Goal: Navigation & Orientation: Find specific page/section

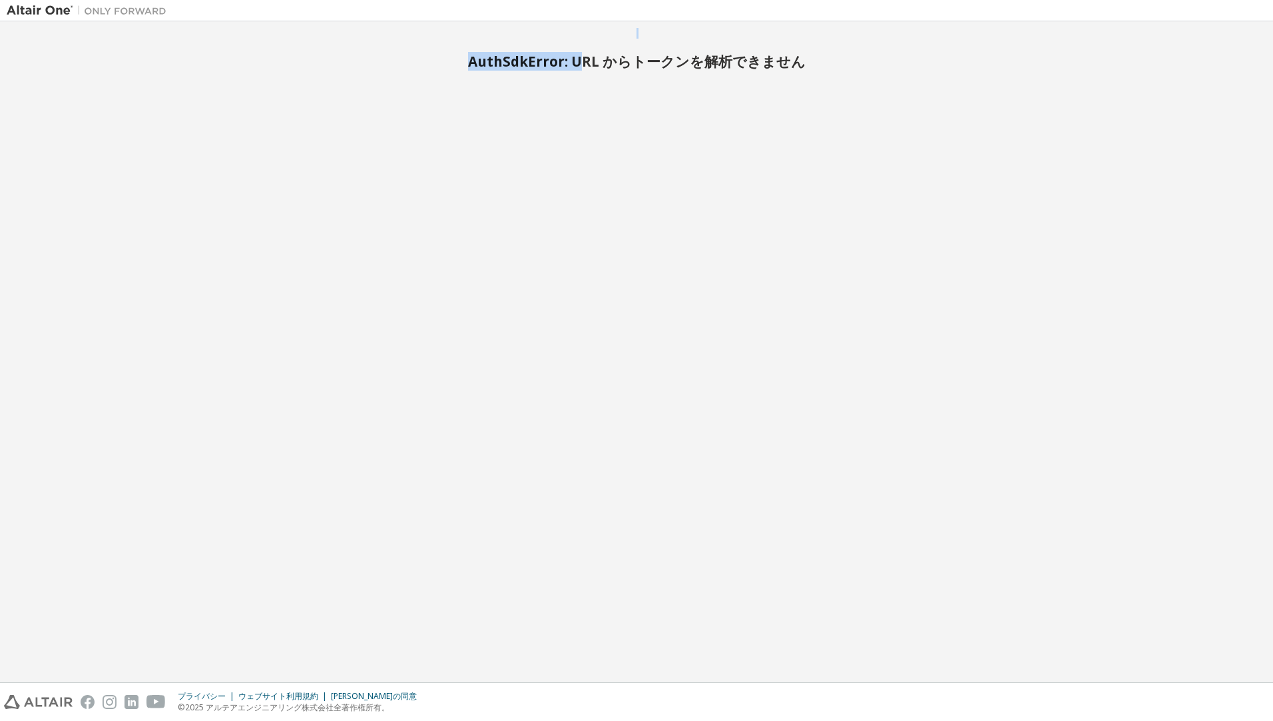
drag, startPoint x: 584, startPoint y: 71, endPoint x: 748, endPoint y: 33, distance: 168.2
click at [748, 33] on div "AuthSdkError: URL からトークンを解析できません" at bounding box center [637, 351] width 1260 height 647
drag, startPoint x: 748, startPoint y: 33, endPoint x: 887, endPoint y: 201, distance: 218.5
click at [887, 201] on div "AuthSdkError: URL からトークンを解析できません" at bounding box center [637, 351] width 1260 height 647
click at [924, 202] on div "AuthSdkError: URL からトークンを解析できません" at bounding box center [637, 351] width 1260 height 647
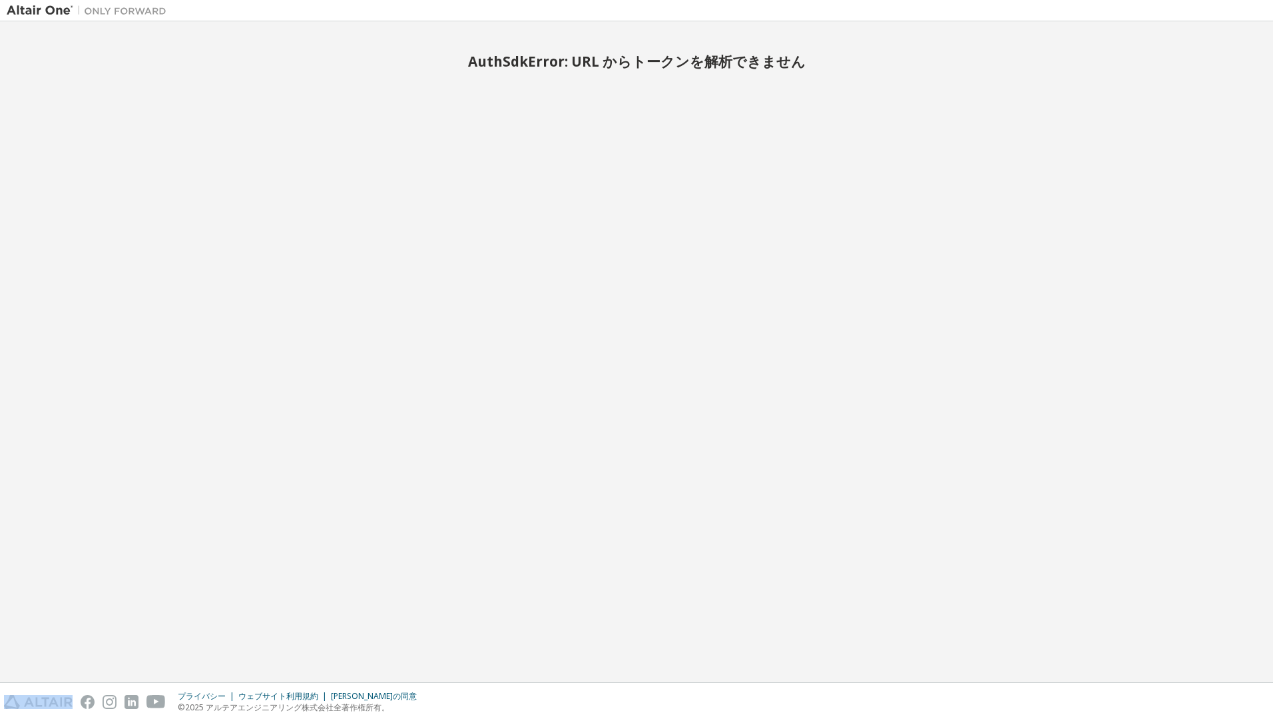
click at [924, 202] on div "AuthSdkError: URL からトークンを解析できません" at bounding box center [637, 351] width 1260 height 647
drag, startPoint x: 1225, startPoint y: 222, endPoint x: 1178, endPoint y: 176, distance: 65.9
click at [1225, 222] on div "AuthSdkError: URL からトークンを解析できません" at bounding box center [637, 351] width 1260 height 647
click at [1012, 191] on div "AuthSdkError: Unable to parse a token from the url" at bounding box center [637, 351] width 1260 height 647
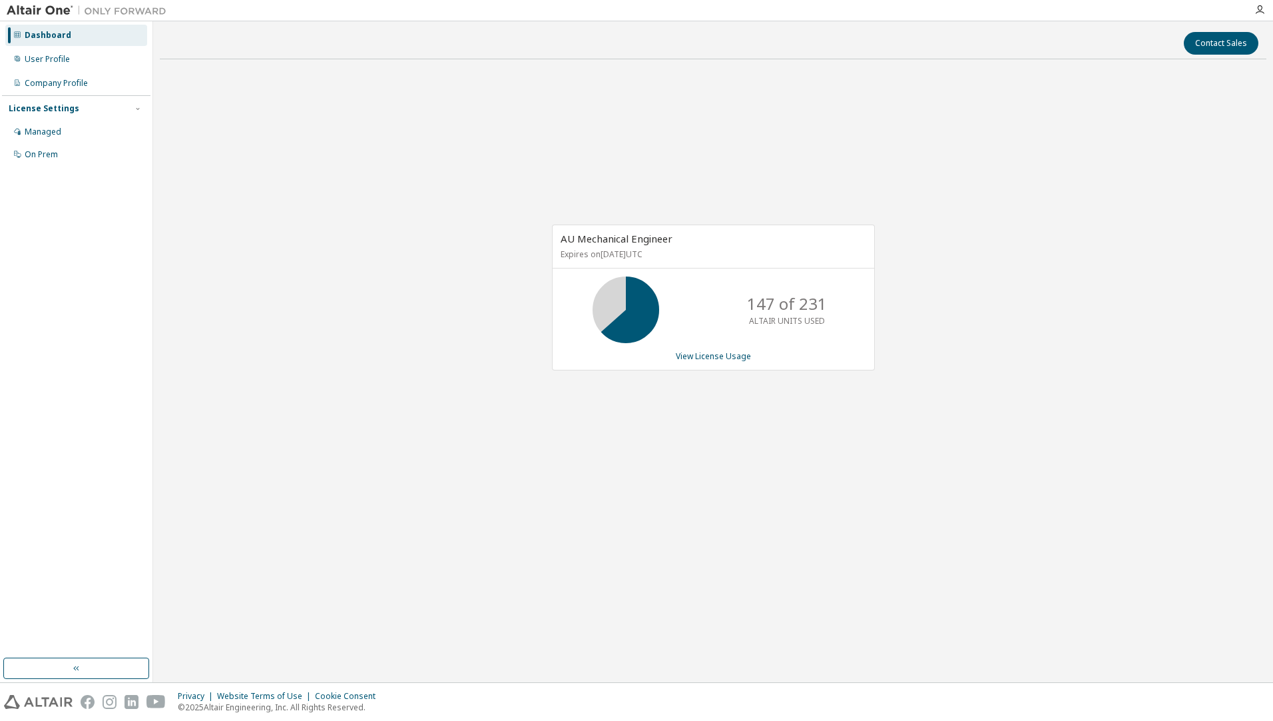
click at [745, 491] on div "AU Mechanical Engineer Expires on [DATE] UTC 147 of 231 ALTAIR UNITS USED View …" at bounding box center [713, 304] width 1107 height 468
click at [902, 172] on div "AU Mechanical Engineer Expires on [DATE] UTC 147 of 231 ALTAIR UNITS USED View …" at bounding box center [713, 304] width 1107 height 468
click at [1137, 542] on div "Contact Sales AU Mechanical Engineer Expires on June 1, 2026 UTC 147 of 231 ALT…" at bounding box center [713, 351] width 1107 height 647
click at [1058, 316] on div "AU Mechanical Engineer Expires on [DATE] UTC 147 of 231 ALTAIR UNITS USED View …" at bounding box center [713, 304] width 1107 height 468
click at [1053, 310] on div "AU Mechanical Engineer Expires on [DATE] UTC 147 of 231 ALTAIR UNITS USED View …" at bounding box center [713, 304] width 1107 height 468
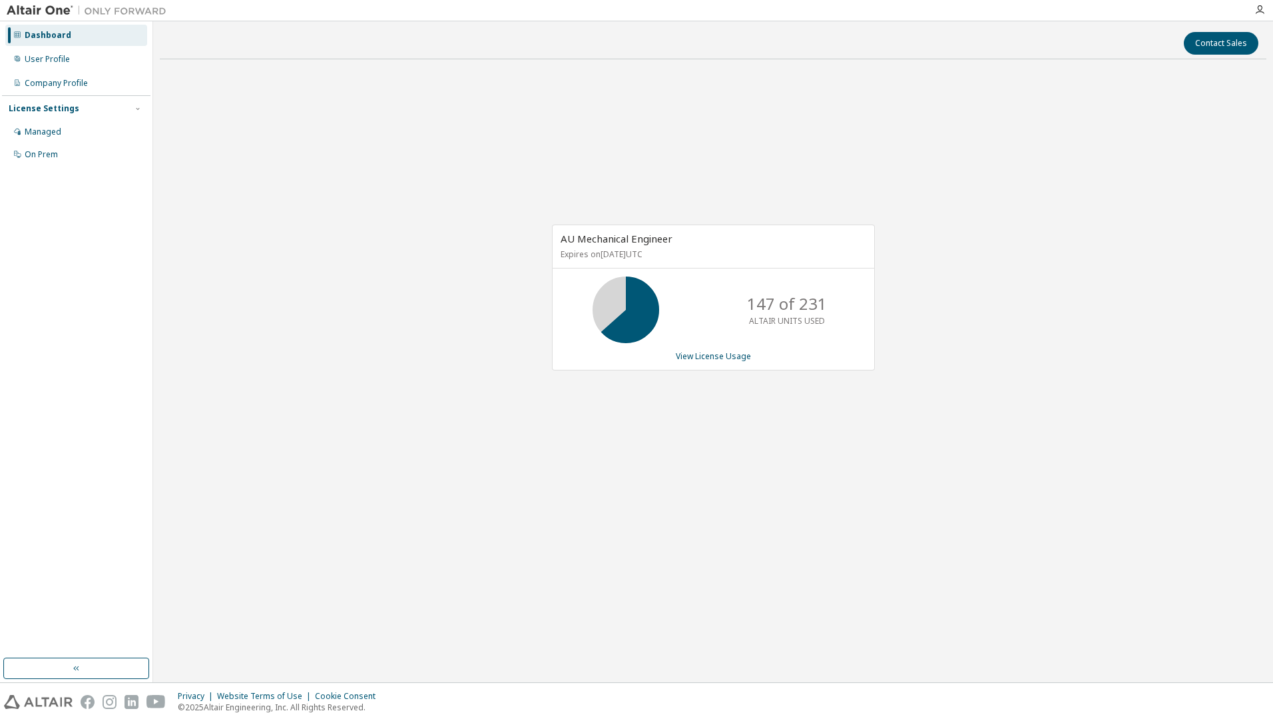
click at [766, 186] on div "AU Mechanical Engineer Expires on [DATE] UTC 147 of 231 ALTAIR UNITS USED View …" at bounding box center [713, 304] width 1107 height 468
click at [868, 182] on div "AU Mechanical Engineer Expires on [DATE] UTC 147 of 231 ALTAIR UNITS USED View …" at bounding box center [713, 304] width 1107 height 468
click at [1015, 192] on div "AU Mechanical Engineer Expires on [DATE] UTC 147 of 231 ALTAIR UNITS USED View …" at bounding box center [713, 304] width 1107 height 468
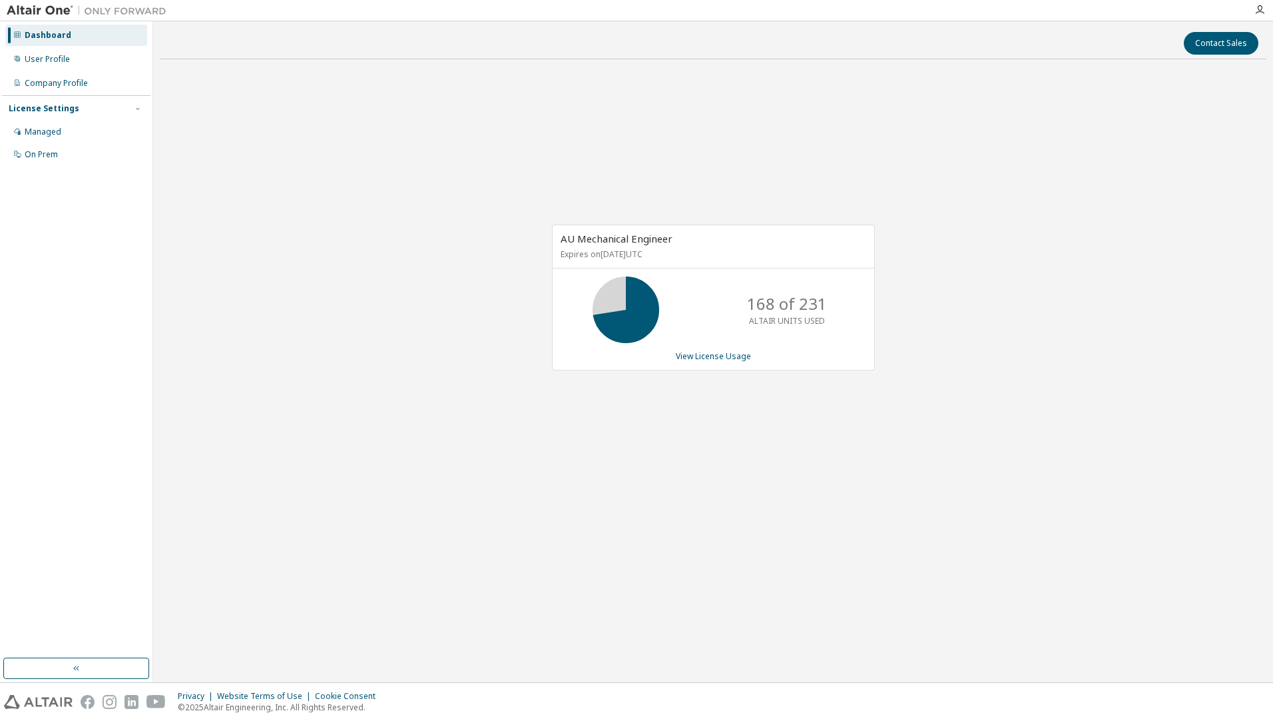
click at [1021, 220] on div "AU Mechanical Engineer Expires on [DATE] UTC 168 of 231 ALTAIR UNITS USED View …" at bounding box center [713, 304] width 1107 height 468
